Goal: Transaction & Acquisition: Subscribe to service/newsletter

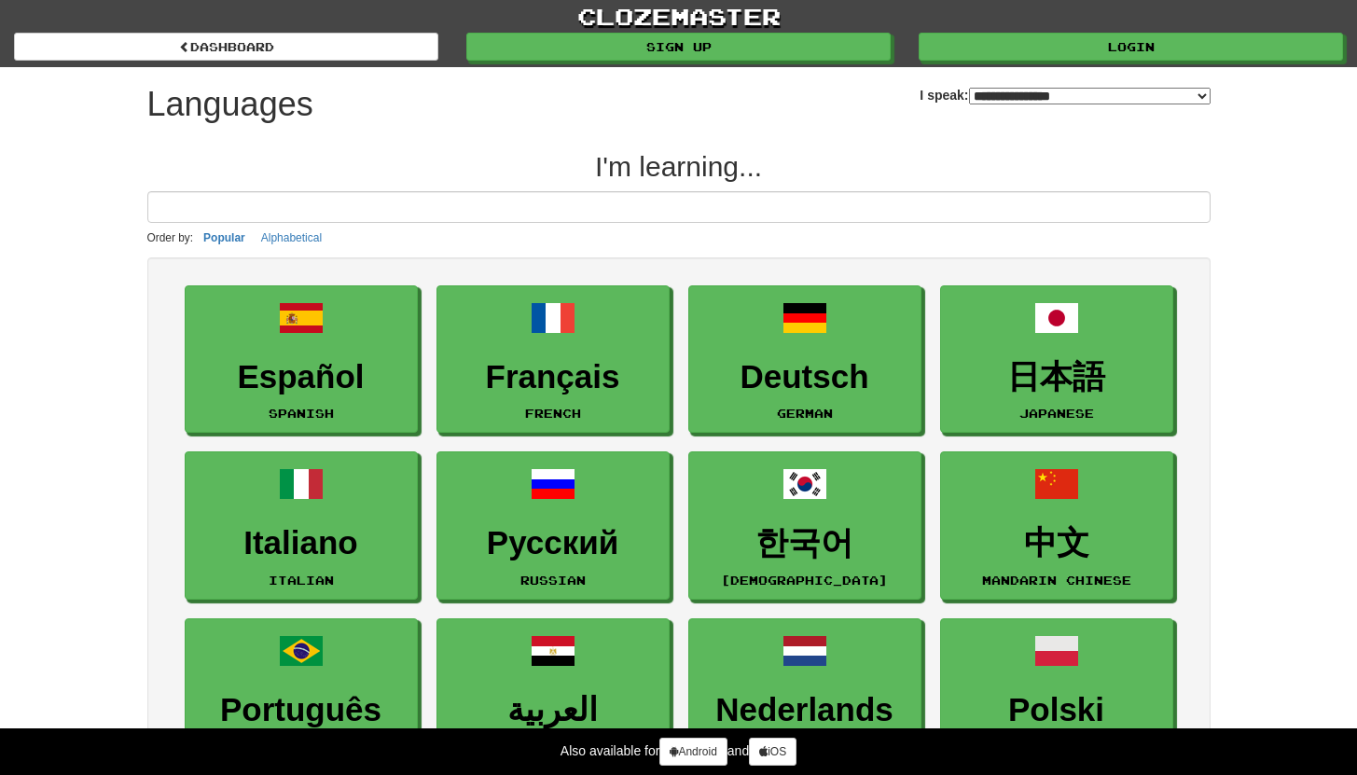
select select "*******"
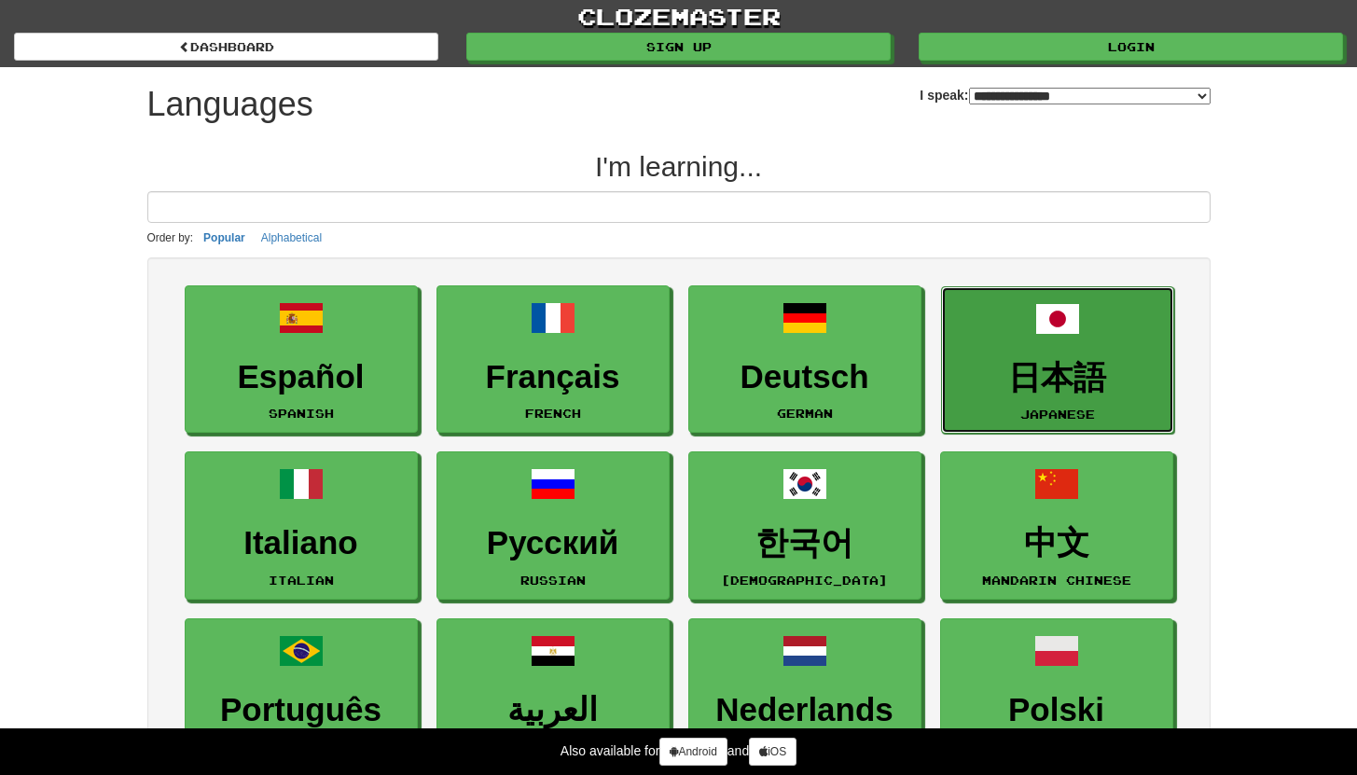
click at [1093, 347] on link "日本語 Japanese" at bounding box center [1057, 360] width 233 height 148
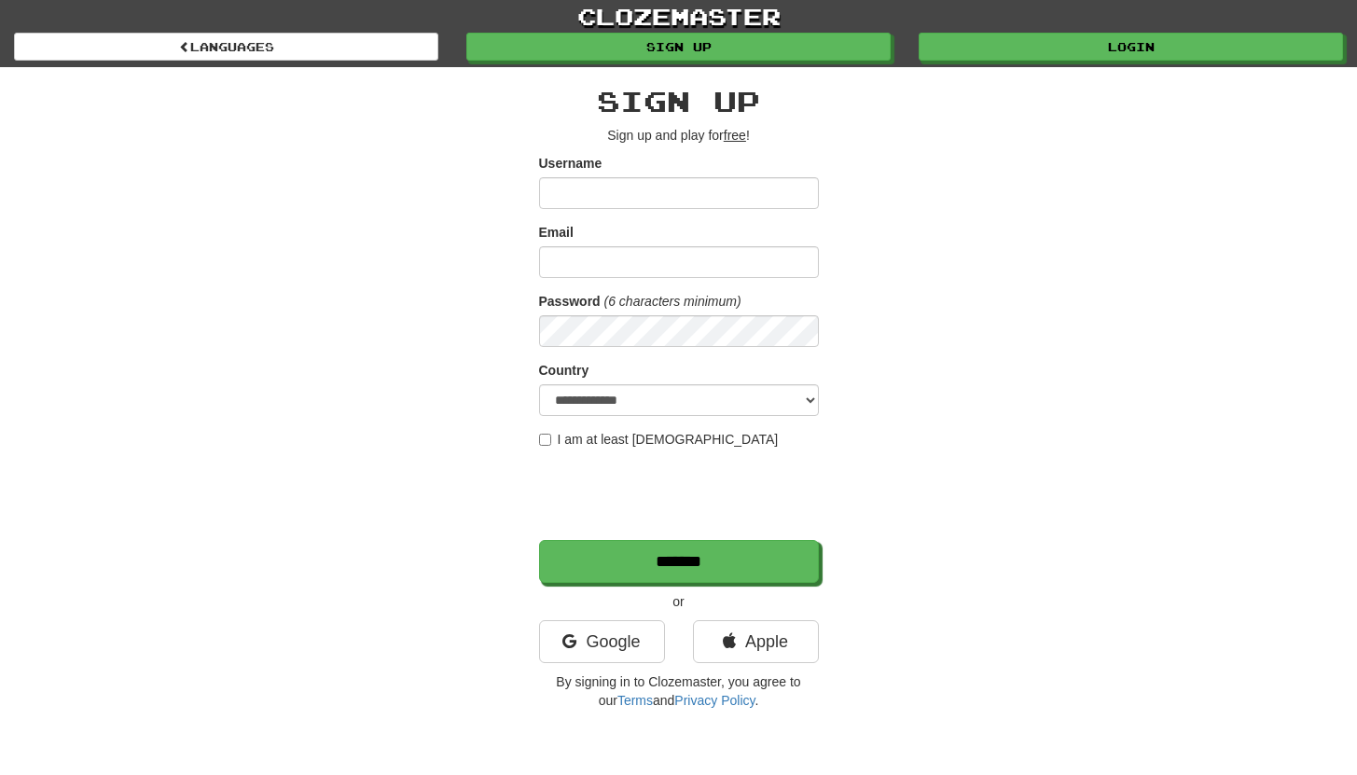
click at [1053, 292] on div "**********" at bounding box center [678, 393] width 1091 height 652
